Goal: Find specific page/section: Find specific page/section

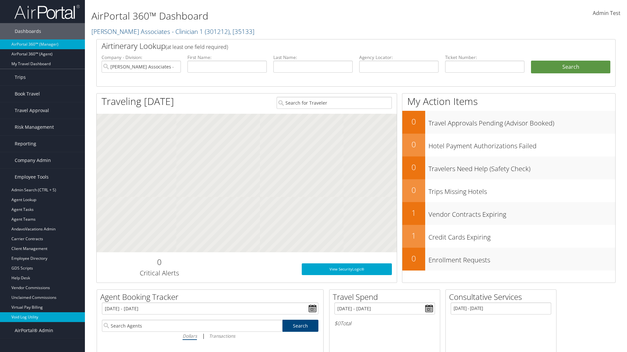
click at [42, 318] on link "Void Log Utility" at bounding box center [42, 318] width 85 height 10
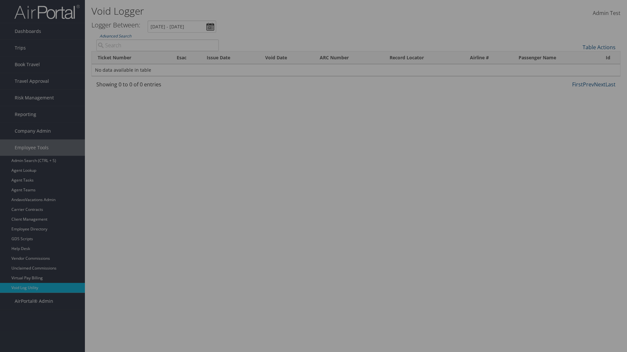
click at [0, 0] on link "Additional Filters..." at bounding box center [0, 0] width 0 height 0
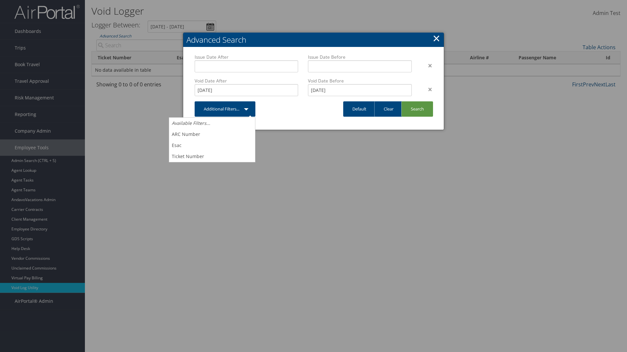
click at [436, 38] on link "×" at bounding box center [436, 38] width 8 height 13
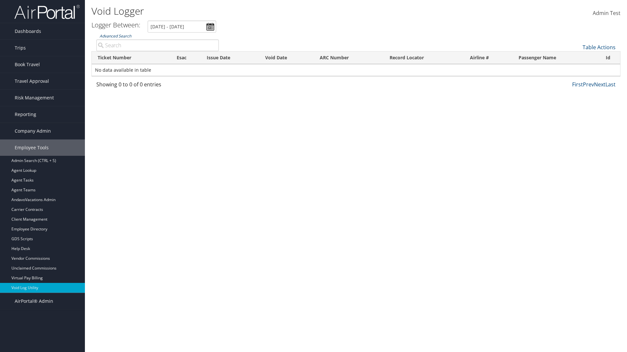
click at [115, 36] on link "Advanced Search" at bounding box center [116, 36] width 32 height 6
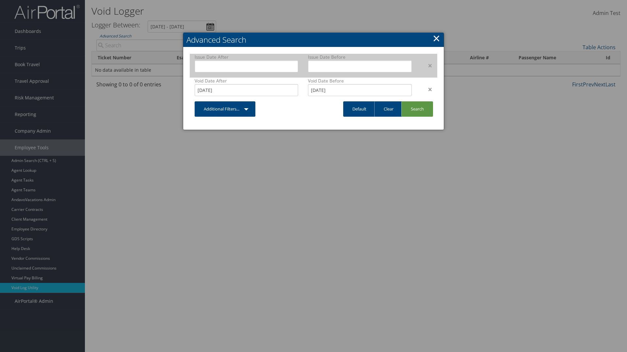
click at [427, 65] on div "×" at bounding box center [426, 66] width 21 height 8
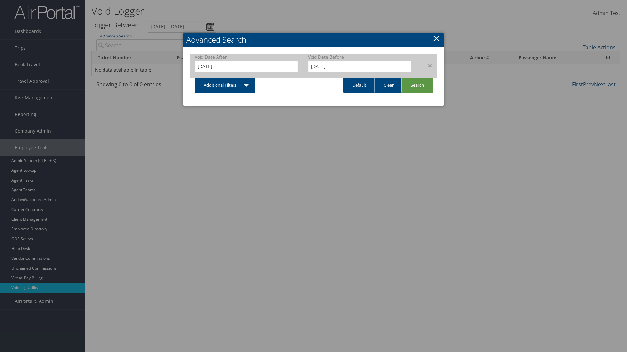
click at [427, 65] on div "×" at bounding box center [426, 66] width 21 height 8
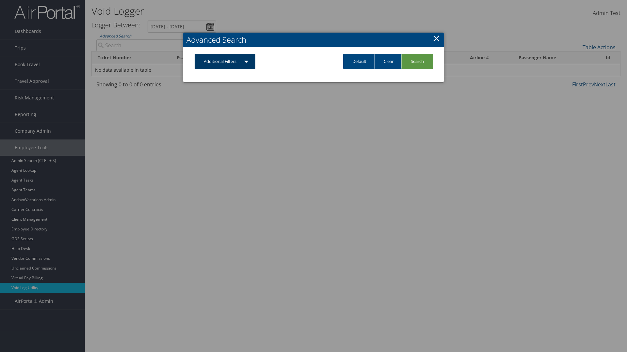
click at [225, 61] on link "Additional Filters..." at bounding box center [225, 61] width 61 height 15
click at [0, 0] on link "Issue Date" at bounding box center [0, 0] width 0 height 0
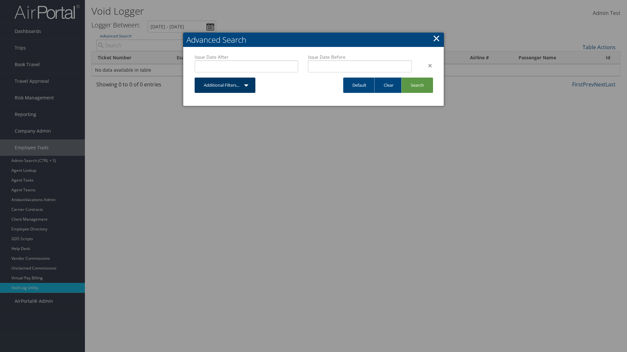
click at [225, 85] on link "Additional Filters..." at bounding box center [225, 85] width 61 height 15
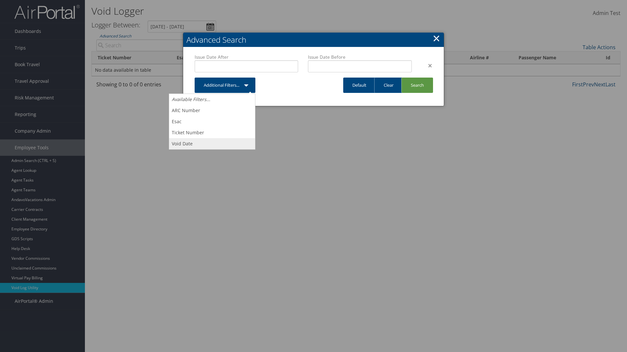
click at [212, 144] on link "Void Date" at bounding box center [212, 143] width 86 height 11
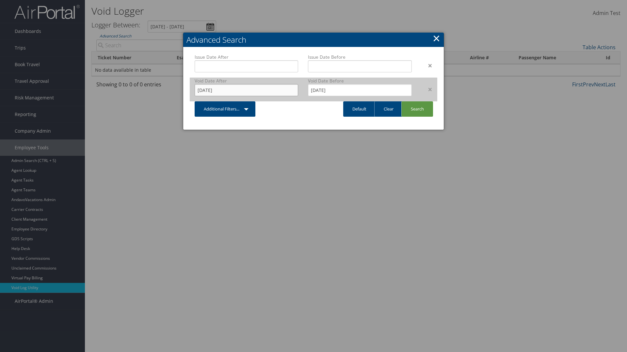
click at [246, 90] on input "[DATE]" at bounding box center [246, 90] width 103 height 12
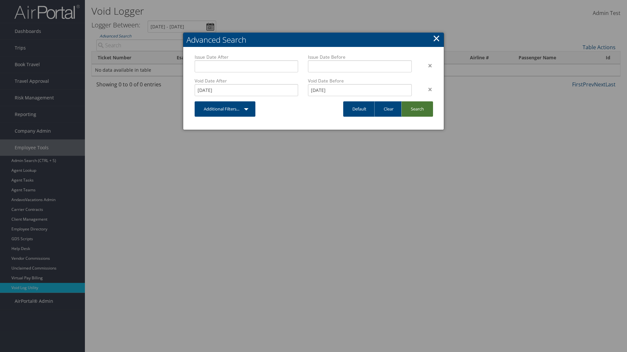
click at [417, 109] on link "Search" at bounding box center [417, 108] width 32 height 15
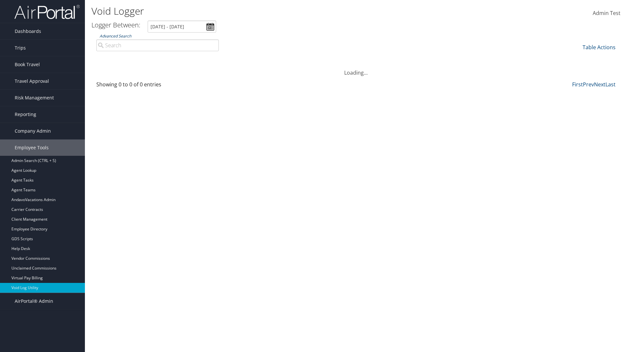
click at [115, 36] on link "Advanced Search" at bounding box center [116, 36] width 32 height 6
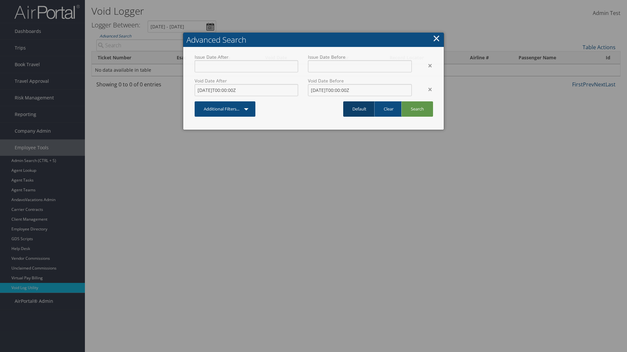
click at [359, 109] on link "Default" at bounding box center [359, 108] width 32 height 15
